Goal: Task Accomplishment & Management: Use online tool/utility

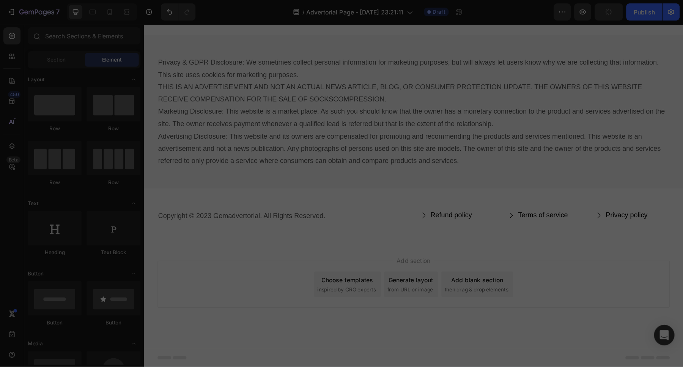
scroll to position [4178, 0]
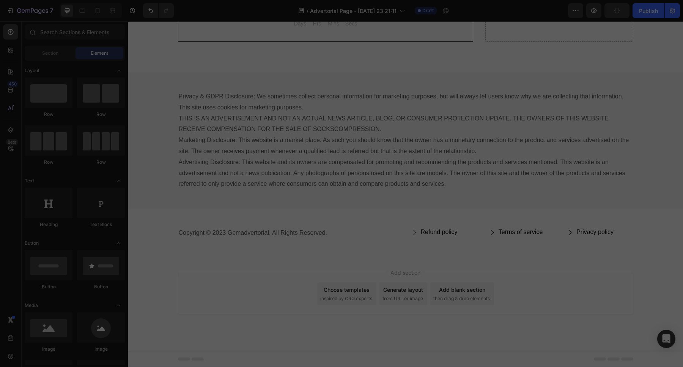
drag, startPoint x: 635, startPoint y: 22, endPoint x: 413, endPoint y: 204, distance: 286.7
click at [413, 204] on div "Privacy & GDPR Disclosure: We sometimes collect personal information for market…" at bounding box center [405, 140] width 555 height 136
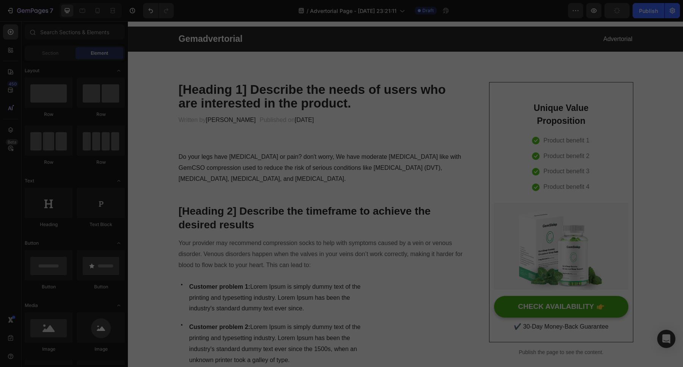
scroll to position [0, 0]
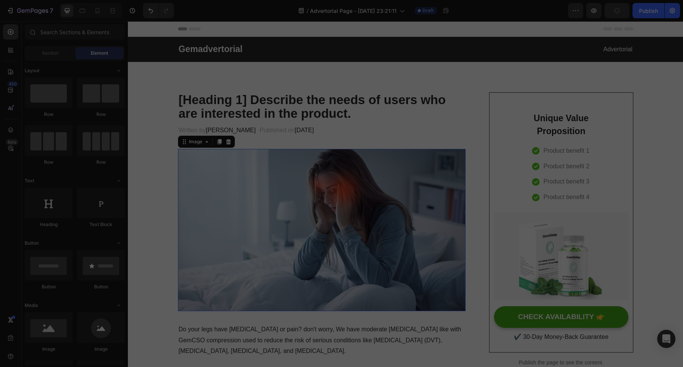
click at [306, 195] on img at bounding box center [322, 230] width 288 height 162
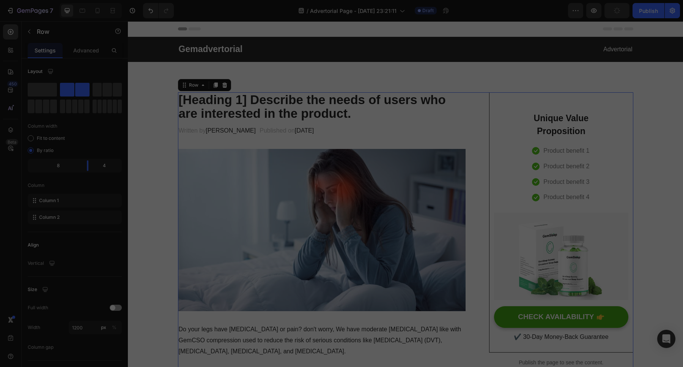
drag, startPoint x: 485, startPoint y: 175, endPoint x: 481, endPoint y: 177, distance: 4.1
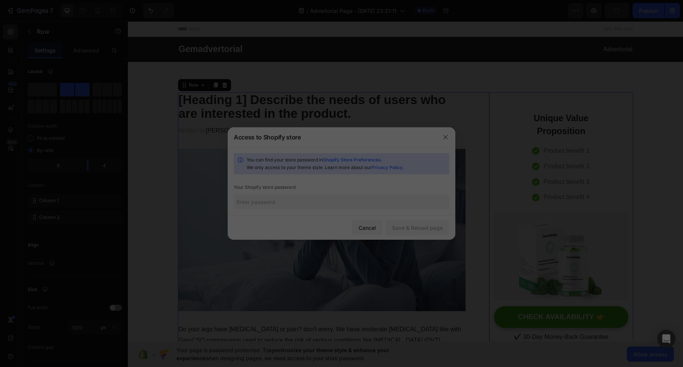
click at [271, 204] on input "text" at bounding box center [342, 201] width 216 height 15
type input "6166"
click at [410, 228] on div "Save & Reload page" at bounding box center [417, 228] width 51 height 8
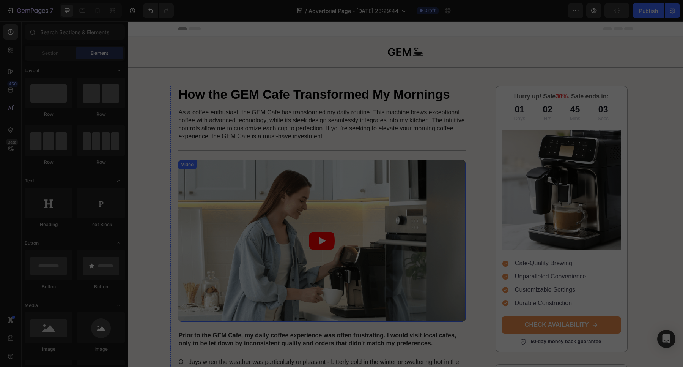
drag, startPoint x: 439, startPoint y: 185, endPoint x: 443, endPoint y: 182, distance: 4.6
click at [443, 182] on article at bounding box center [322, 241] width 288 height 162
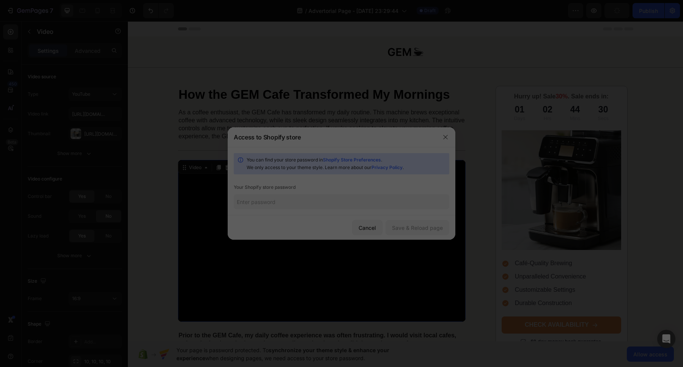
click at [371, 213] on div "You can find your store password in Shopify Store Preferences . We only access …" at bounding box center [342, 181] width 228 height 68
click at [359, 207] on input "text" at bounding box center [342, 201] width 216 height 15
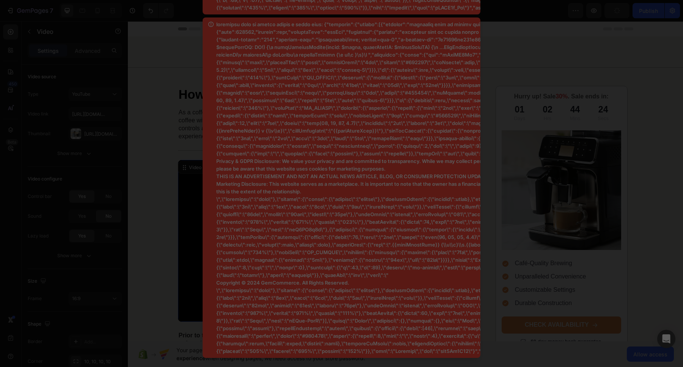
click at [187, 266] on div at bounding box center [341, 183] width 683 height 367
